Goal: Transaction & Acquisition: Book appointment/travel/reservation

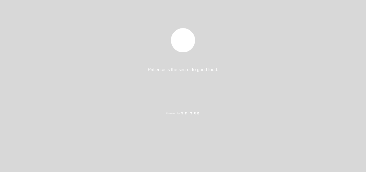
select select "es"
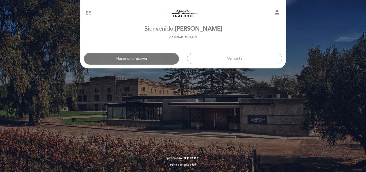
click at [126, 61] on button "Hacer una reserva" at bounding box center [131, 59] width 95 height 12
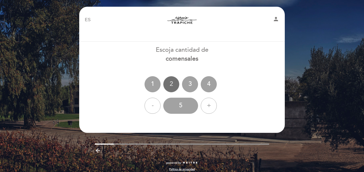
click at [174, 88] on div "2" at bounding box center [171, 84] width 16 height 16
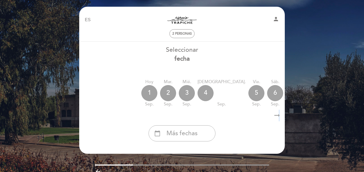
click at [279, 114] on icon "arrow_right_alt" at bounding box center [277, 116] width 8 height 12
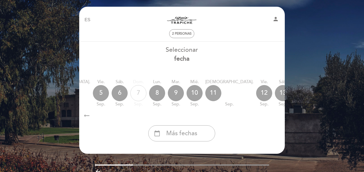
scroll to position [0, 156]
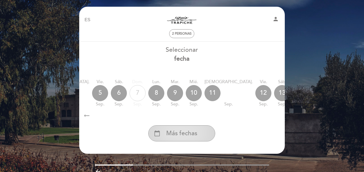
click at [172, 133] on span "Más fechas" at bounding box center [181, 133] width 31 height 9
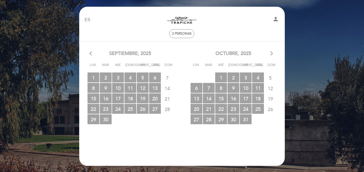
click at [274, 54] on icon "arrow_forward_ios" at bounding box center [271, 53] width 5 height 7
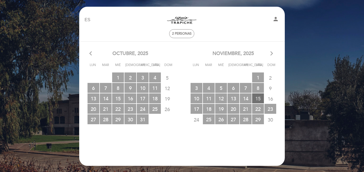
click at [257, 98] on span "15 RESERVAS DISPONIBLES" at bounding box center [258, 98] width 12 height 10
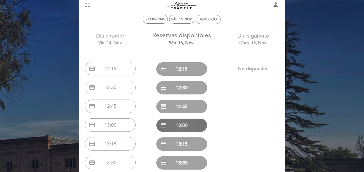
scroll to position [27, 0]
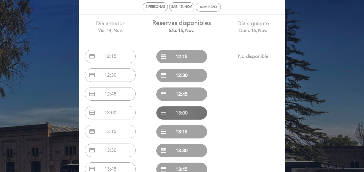
click at [182, 112] on button "credit_card 13:00" at bounding box center [181, 112] width 51 height 13
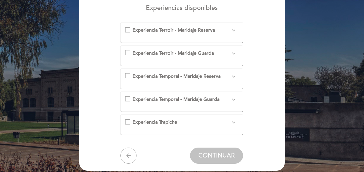
scroll to position [54, 0]
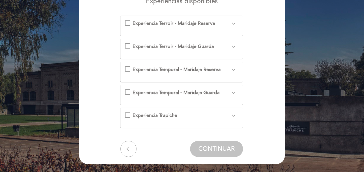
click at [107, 74] on form "Experiencia Terroir - Maridaje Reserva expand_more Un recorrido por nuestros di…" at bounding box center [182, 86] width 198 height 141
click at [128, 70] on div "Experiencia Temporal - Maridaje Reserva expand_more Un recorrido por la histori…" at bounding box center [182, 69] width 114 height 7
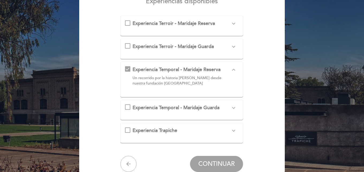
click at [128, 70] on div "Experiencia Temporal - Maridaje Reserva expand_less Un recorrido por la histori…" at bounding box center [182, 77] width 114 height 22
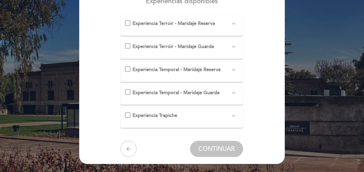
click at [129, 90] on div "Experiencia Temporal - Maridaje Guarda expand_more Un recorrido por la historia…" at bounding box center [182, 92] width 114 height 7
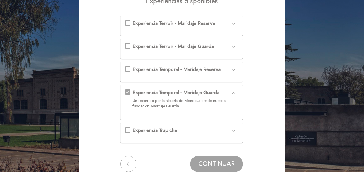
click at [129, 90] on div "Experiencia Temporal - Maridaje Guarda expand_less Un recorrido por la historia…" at bounding box center [182, 100] width 114 height 22
